Goal: Obtain resource: Download file/media

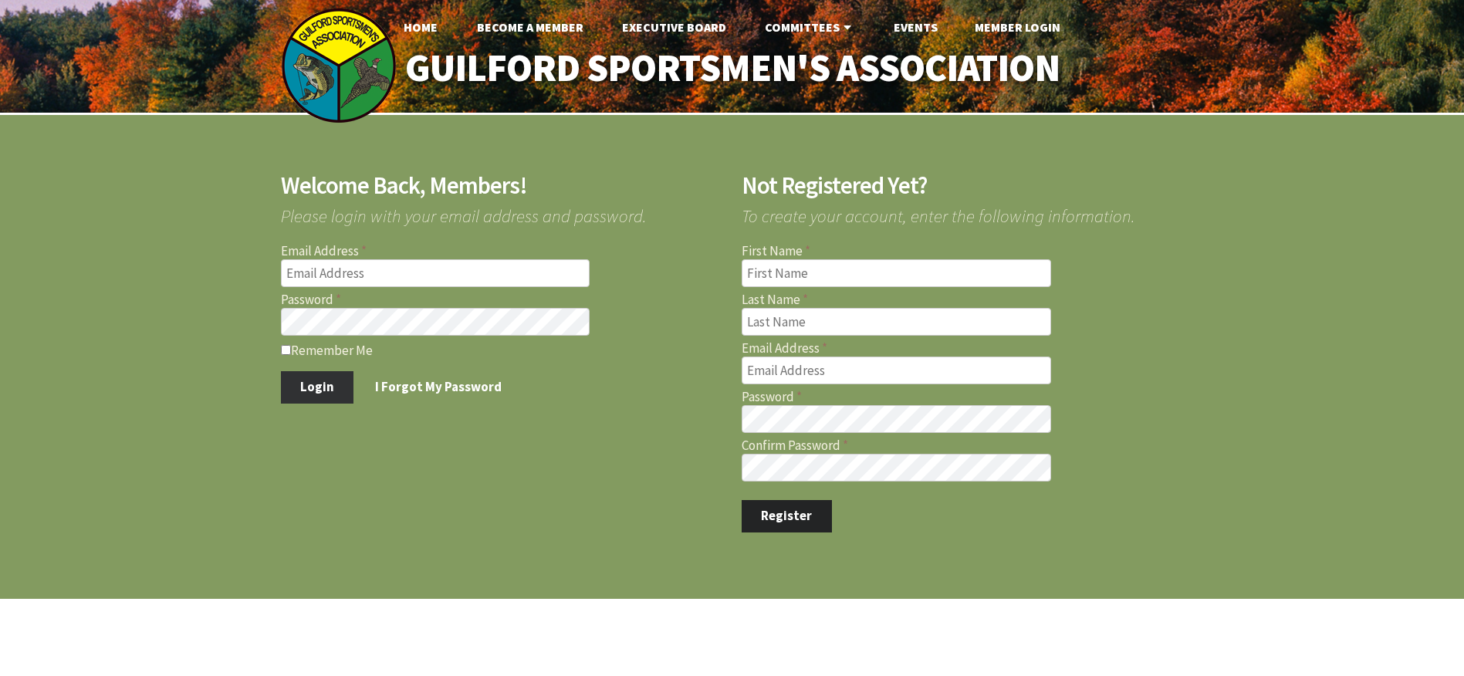
type input "[PERSON_NAME][EMAIL_ADDRESS][PERSON_NAME][DOMAIN_NAME]"
click at [316, 390] on button "Login" at bounding box center [317, 387] width 73 height 32
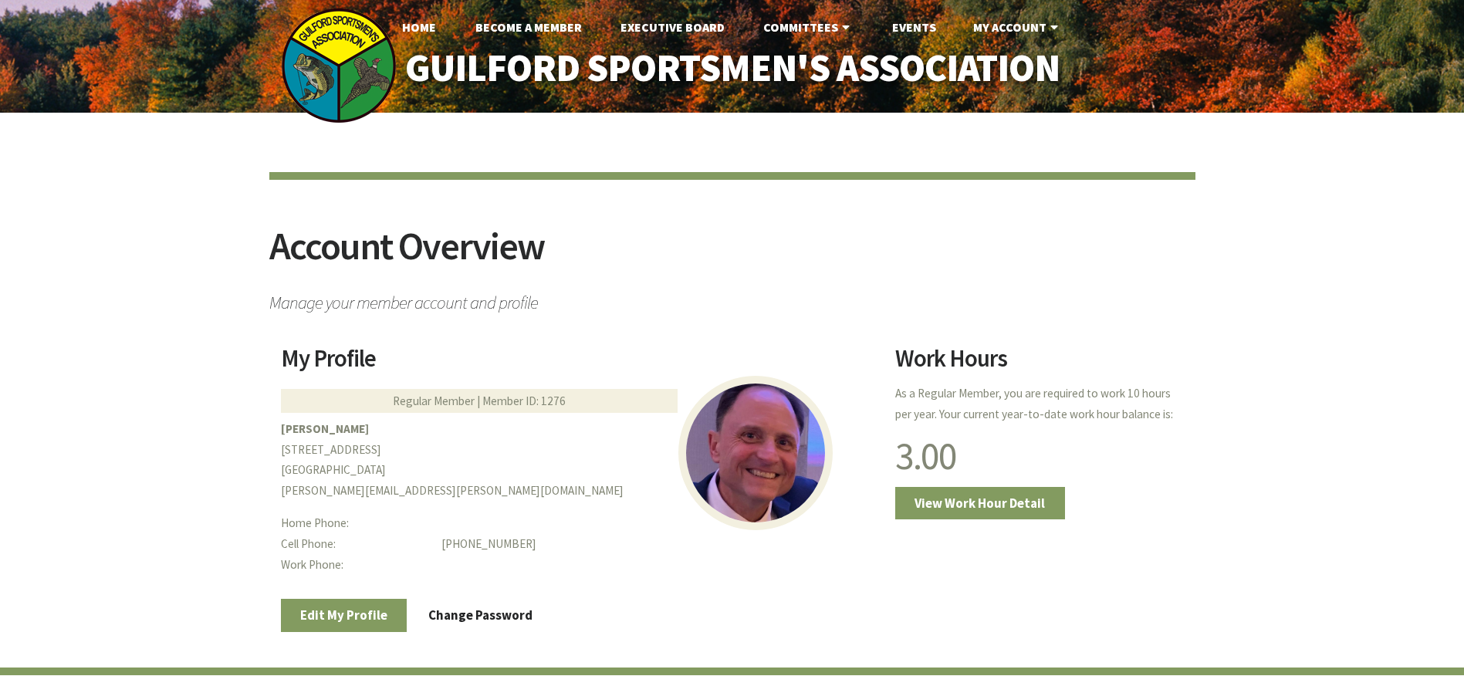
click at [120, 283] on div "Account Overview Manage your member account and profile My Profile Regular Memb…" at bounding box center [732, 503] width 1464 height 780
click at [411, 30] on link "Home" at bounding box center [419, 27] width 59 height 31
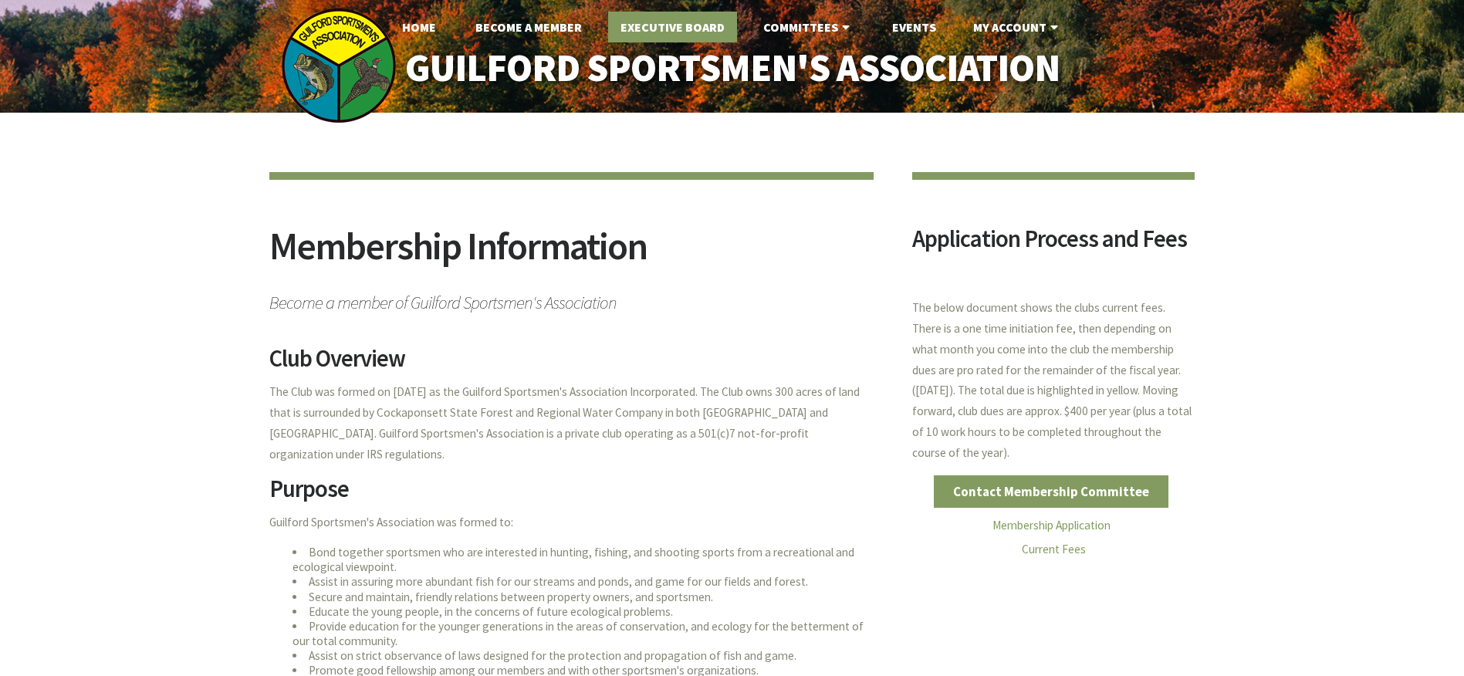
click at [713, 29] on link "Executive Board" at bounding box center [672, 27] width 129 height 31
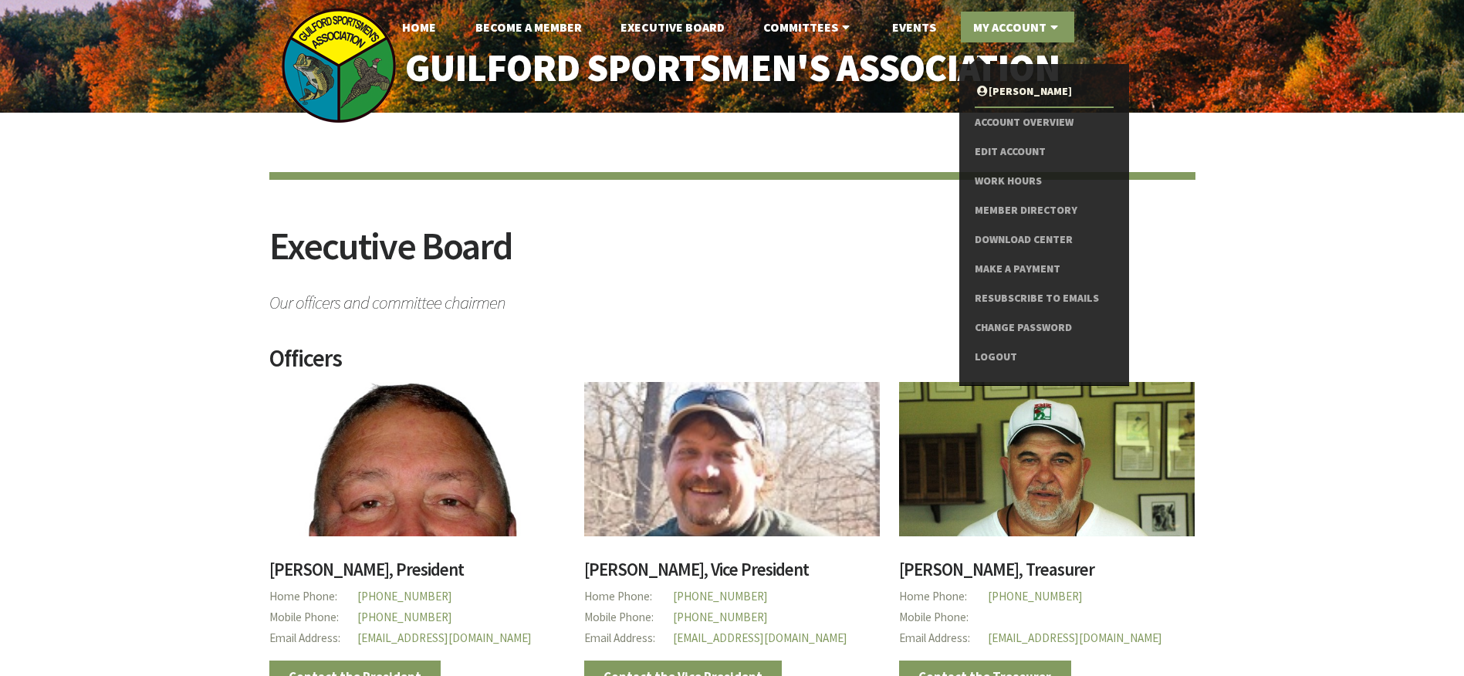
click at [1012, 32] on link "My Account" at bounding box center [1017, 27] width 113 height 31
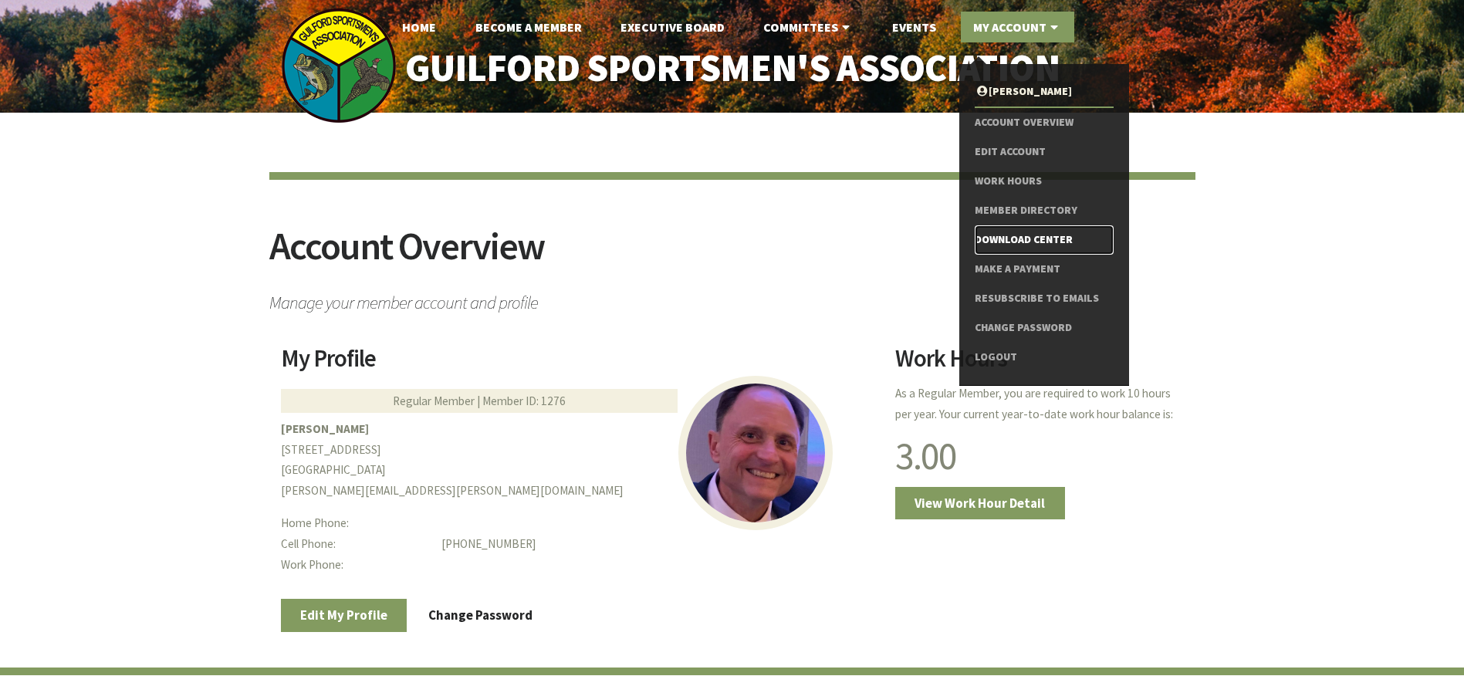
click at [1045, 236] on link "Download Center" at bounding box center [1043, 239] width 138 height 29
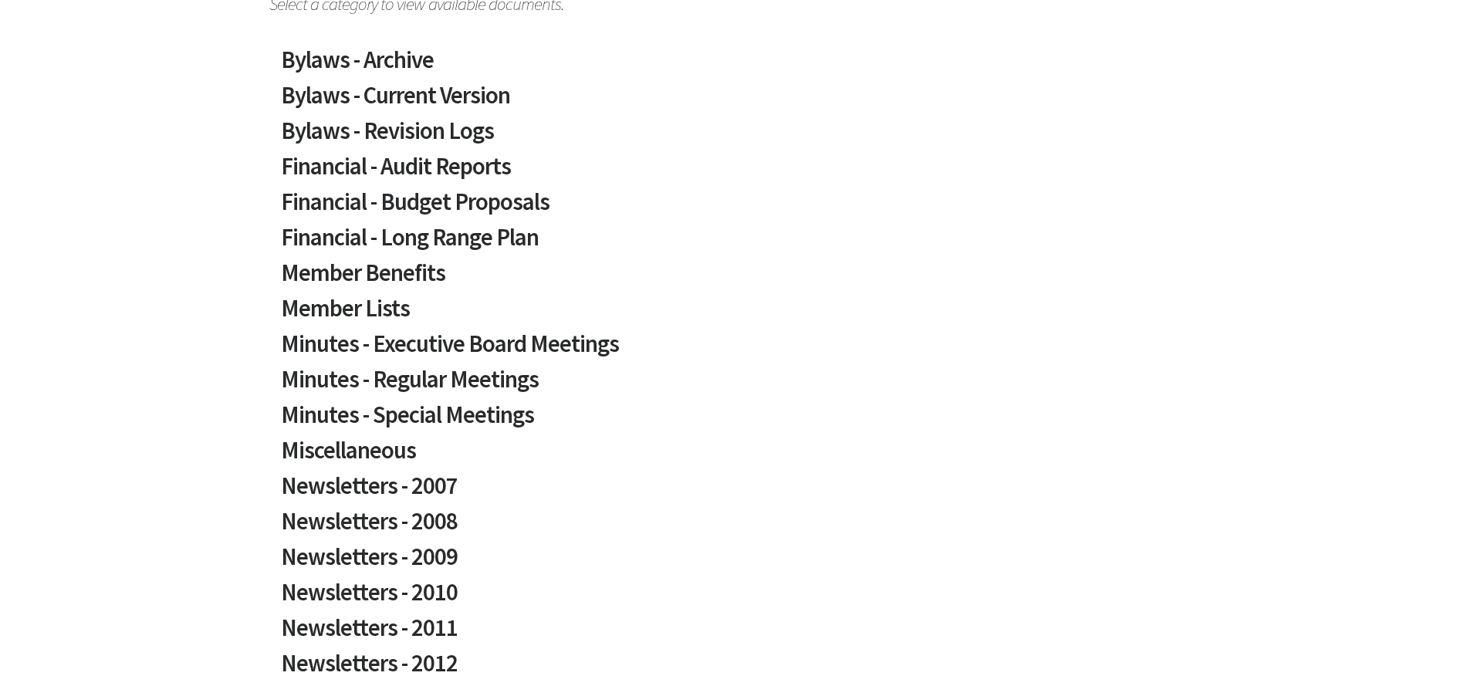
scroll to position [309, 0]
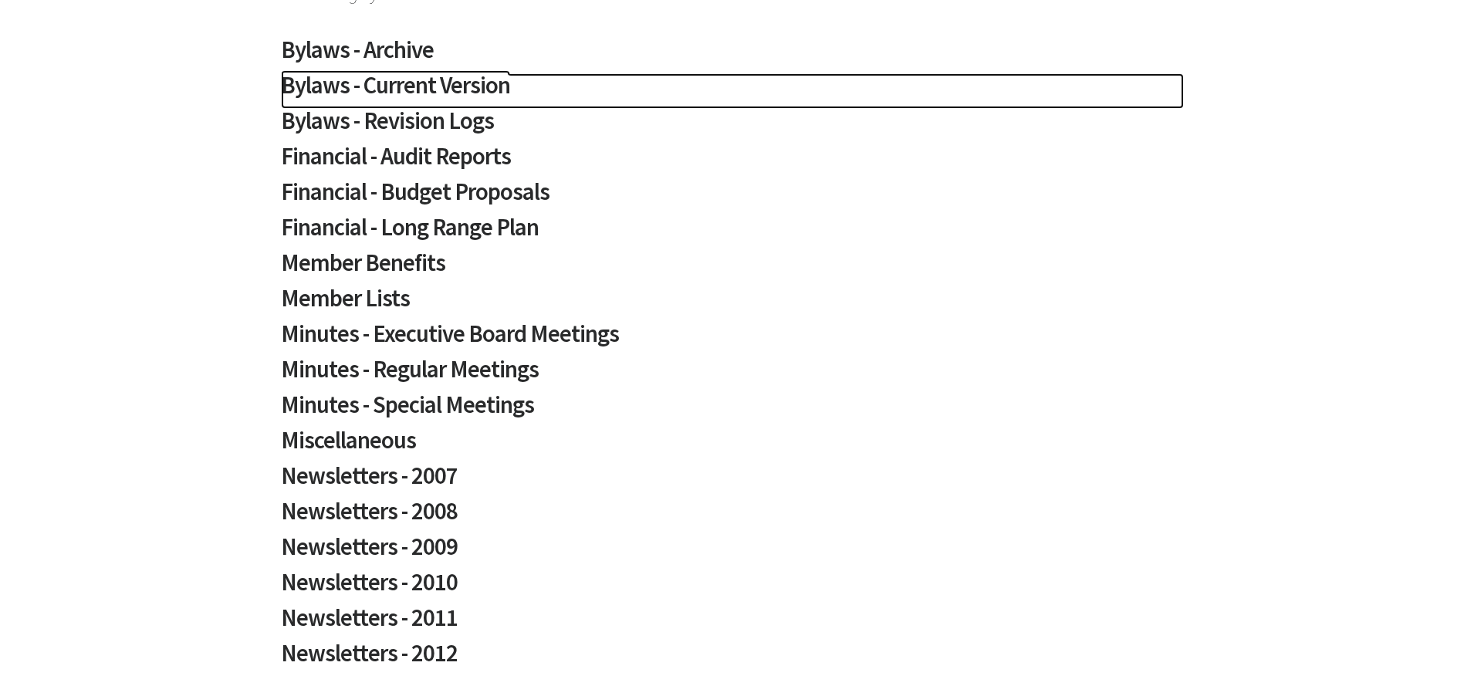
click at [404, 85] on h2 "Bylaws - Current Version" at bounding box center [732, 90] width 903 height 35
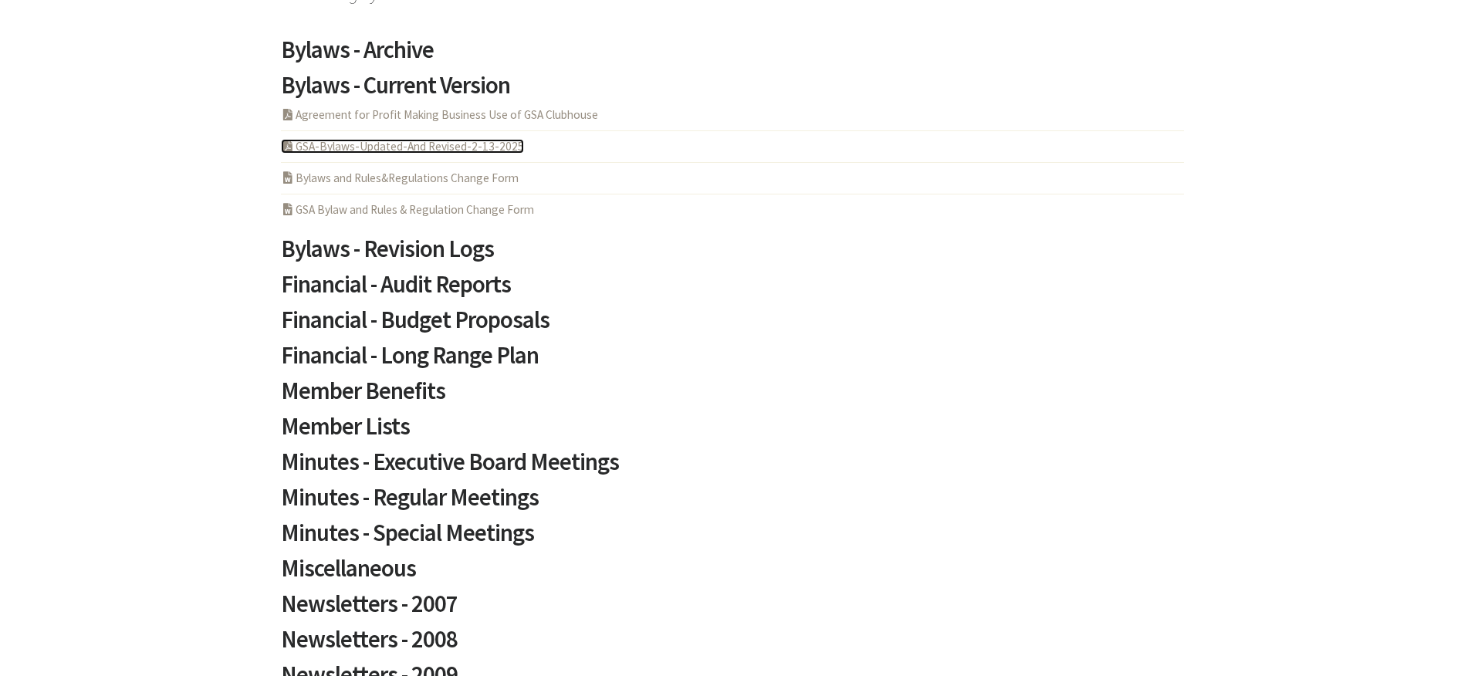
click at [399, 145] on link "PDF Acrobat Document GSA-Bylaws-Updated-And Revised-2-13-2025" at bounding box center [402, 146] width 243 height 15
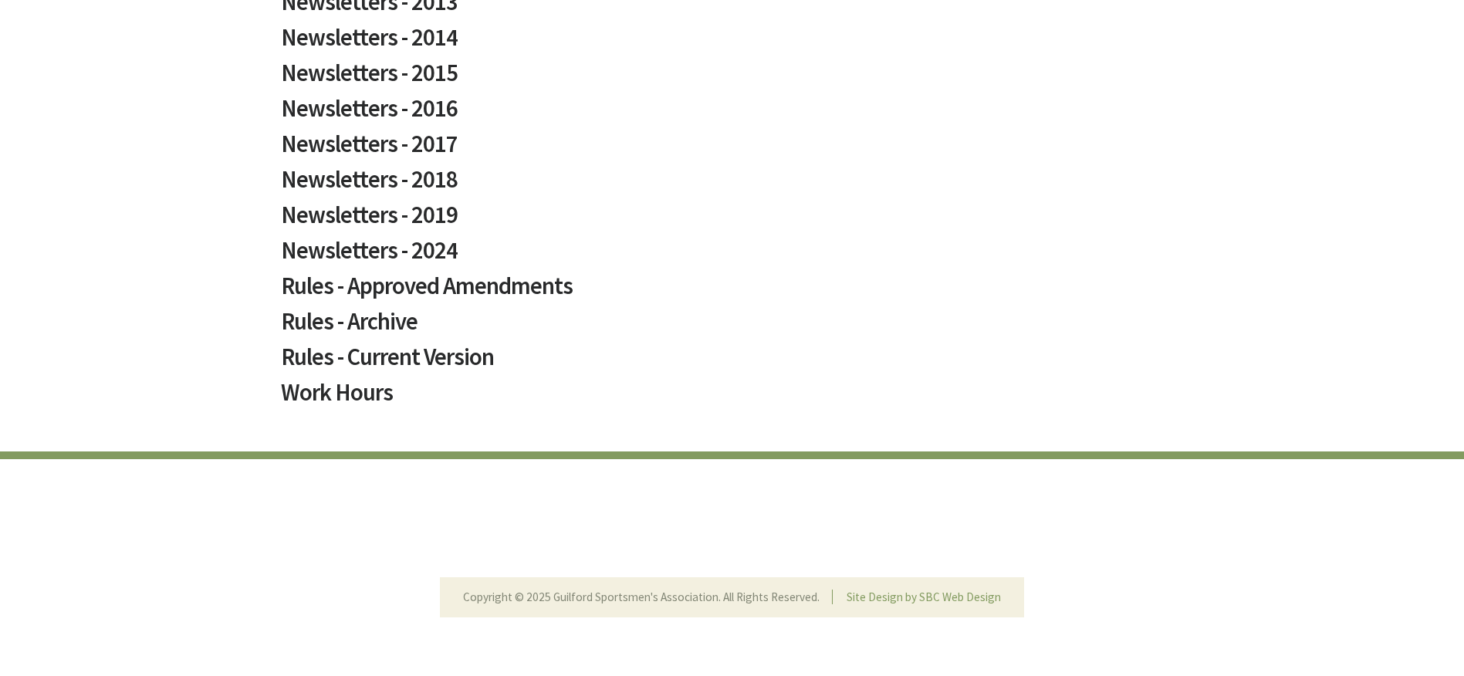
scroll to position [1124, 0]
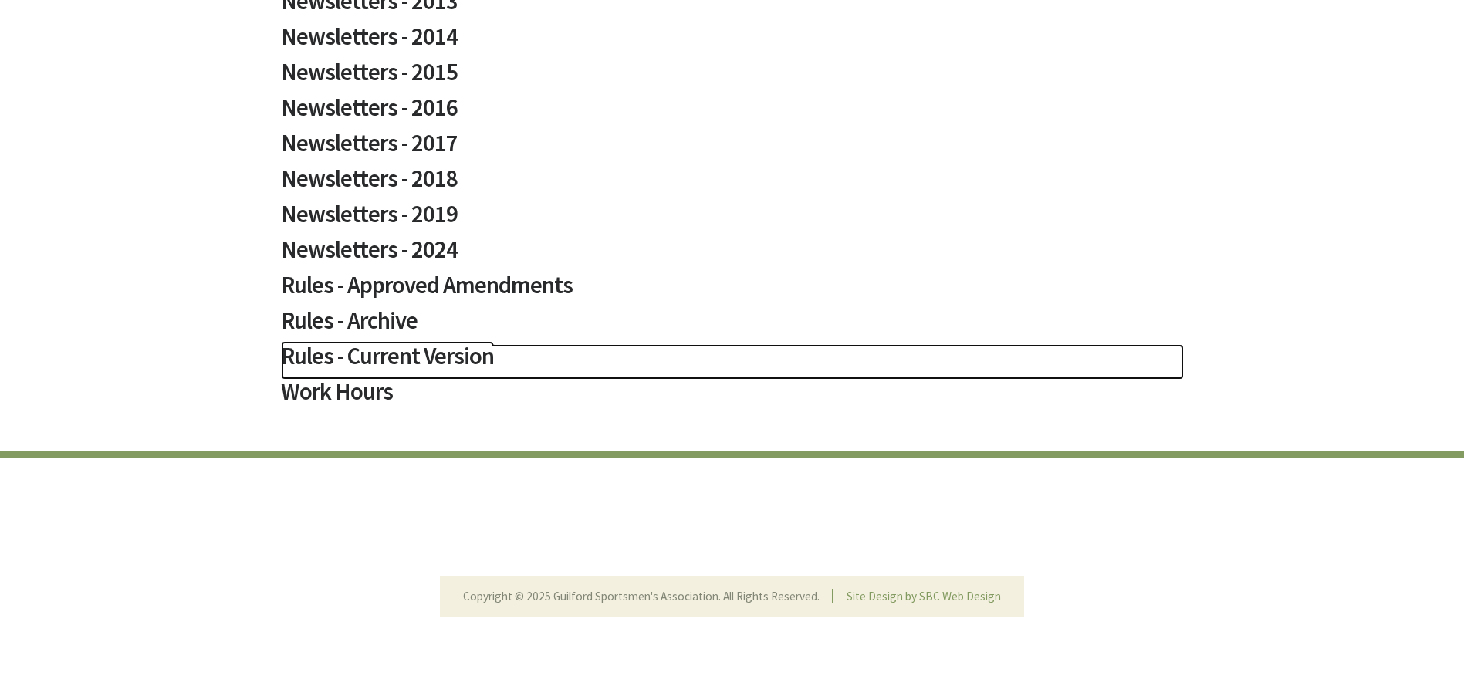
click at [405, 354] on h2 "Rules - Current Version" at bounding box center [732, 361] width 903 height 35
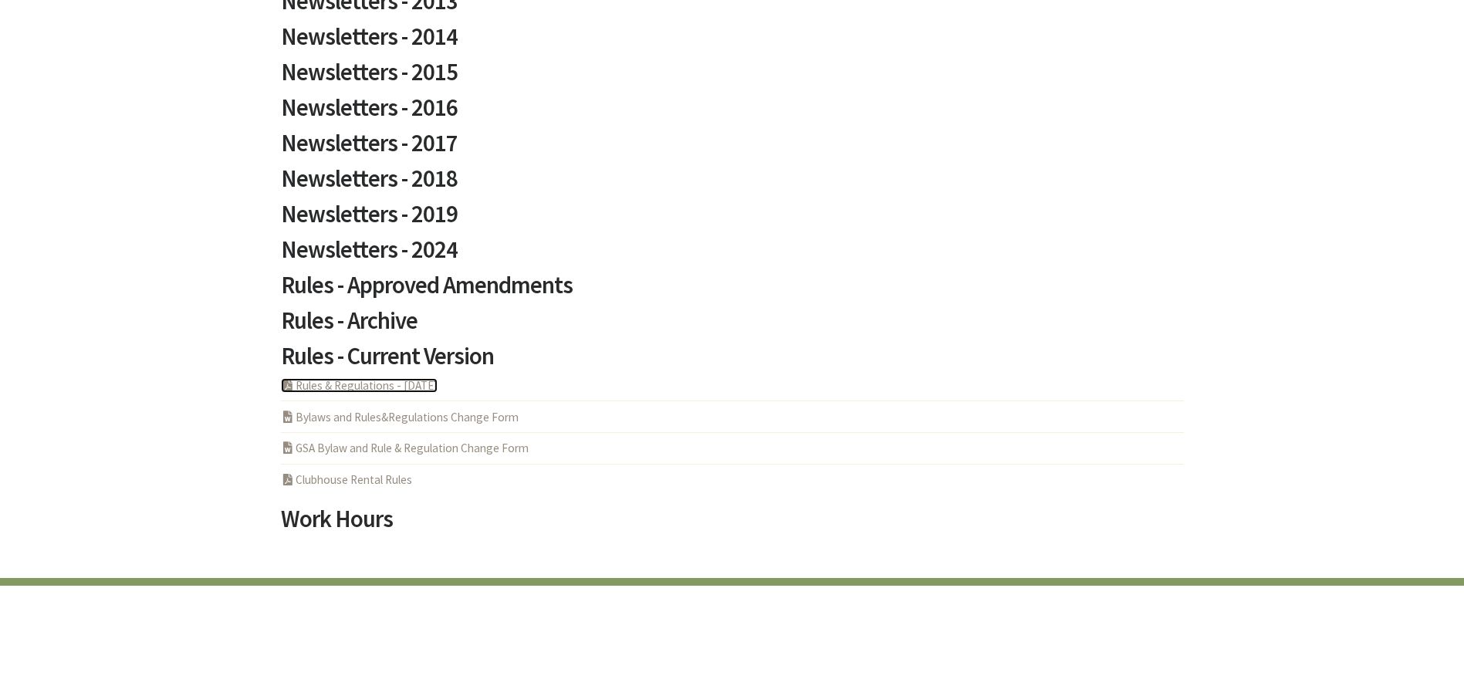
click at [366, 386] on link "PDF Acrobat Document Rules & Regulations - 5-6-2025" at bounding box center [359, 385] width 157 height 15
